Goal: Navigation & Orientation: Go to known website

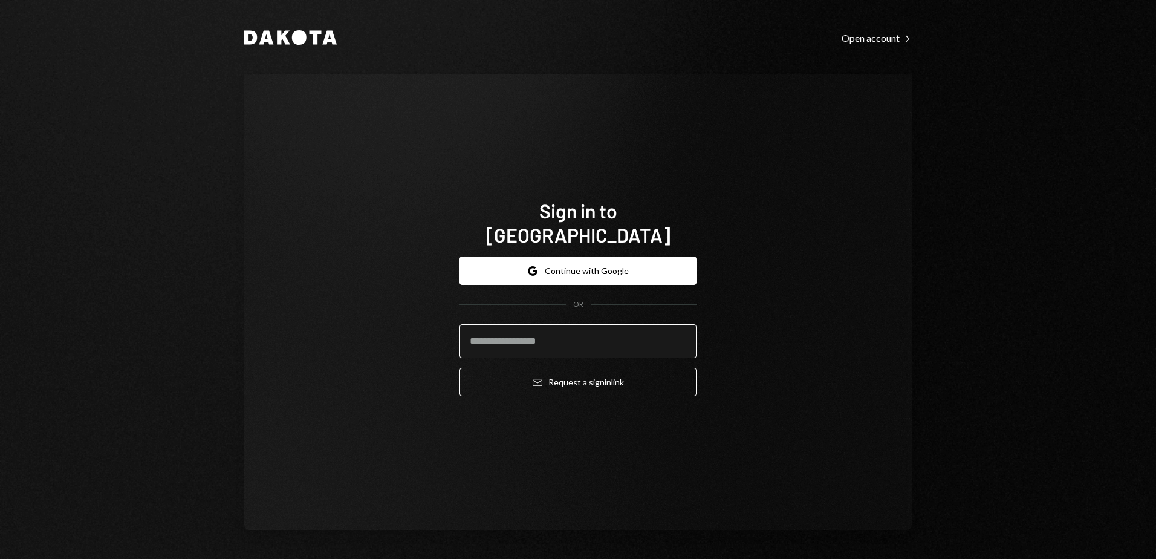
click at [526, 342] on input "email" at bounding box center [577, 341] width 237 height 34
type input "**********"
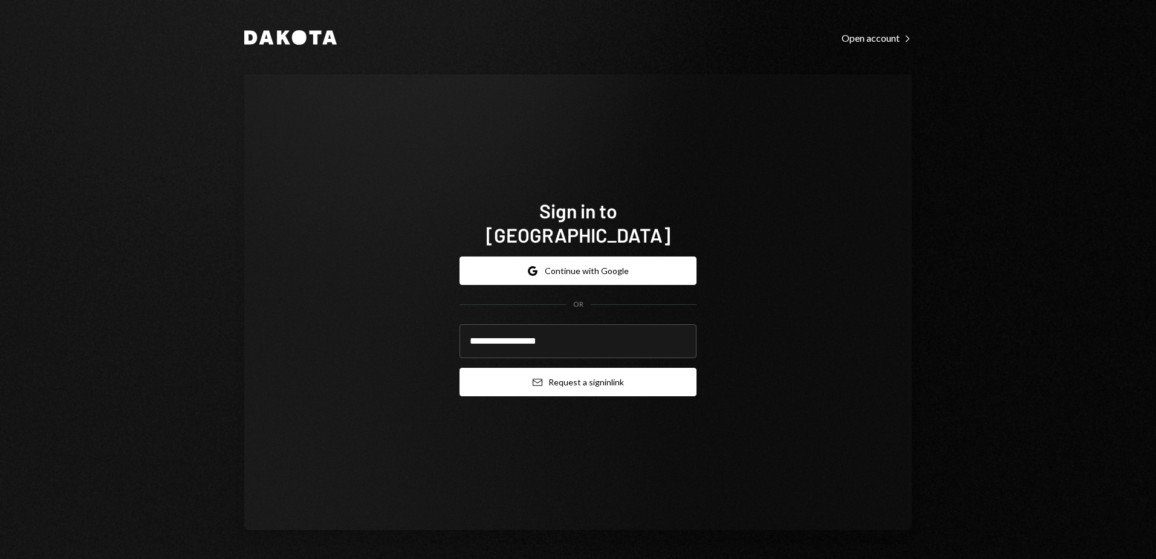
drag, startPoint x: 585, startPoint y: 369, endPoint x: 667, endPoint y: 429, distance: 101.3
click at [586, 371] on button "Email Request a sign in link" at bounding box center [577, 382] width 237 height 28
